Goal: Book appointment/travel/reservation

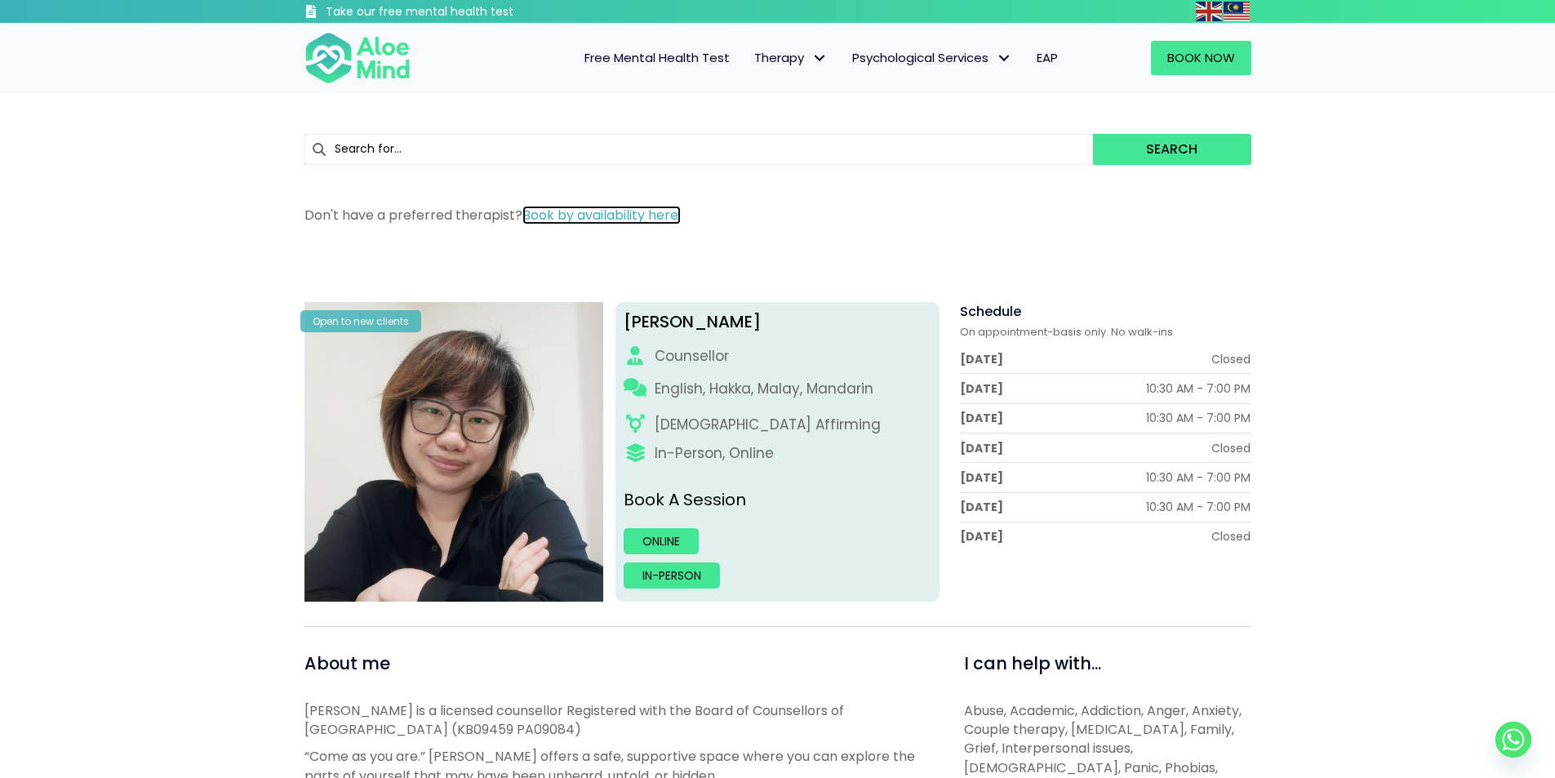
click at [609, 211] on link "Book by availability here." at bounding box center [601, 215] width 158 height 19
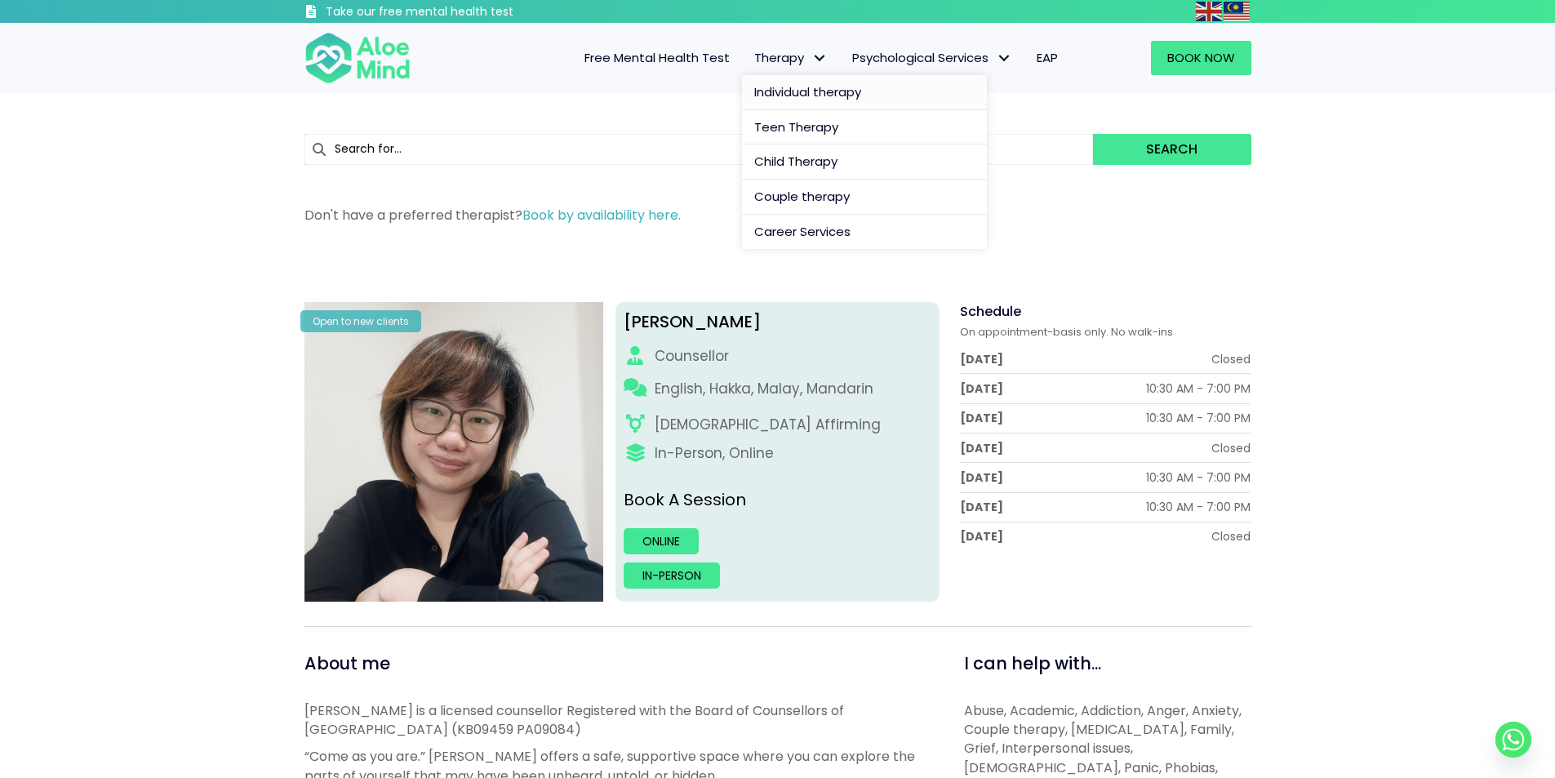
click at [791, 88] on span "Individual therapy" at bounding box center [807, 91] width 107 height 17
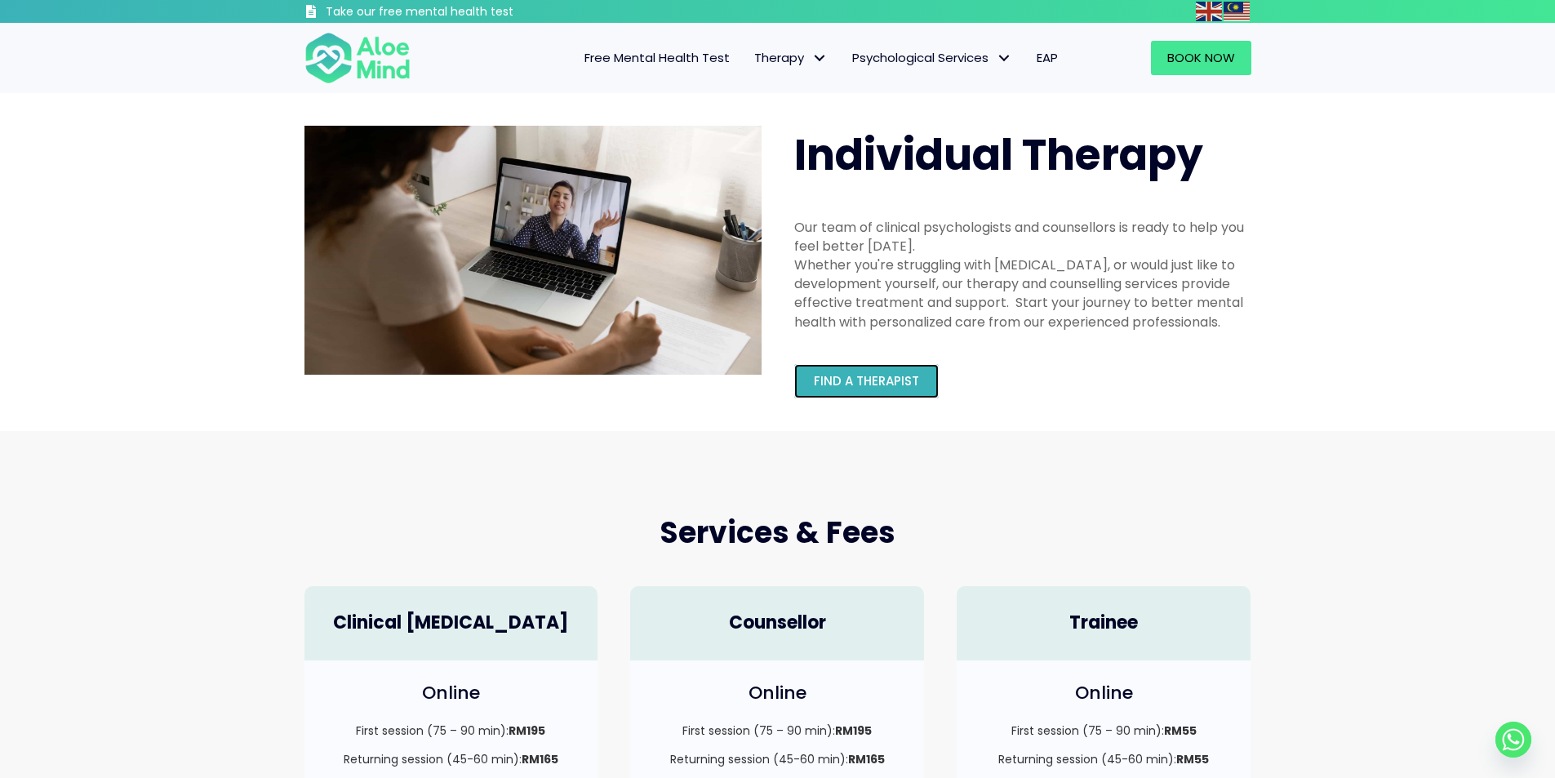
click at [869, 385] on span "Find a therapist" at bounding box center [866, 380] width 105 height 17
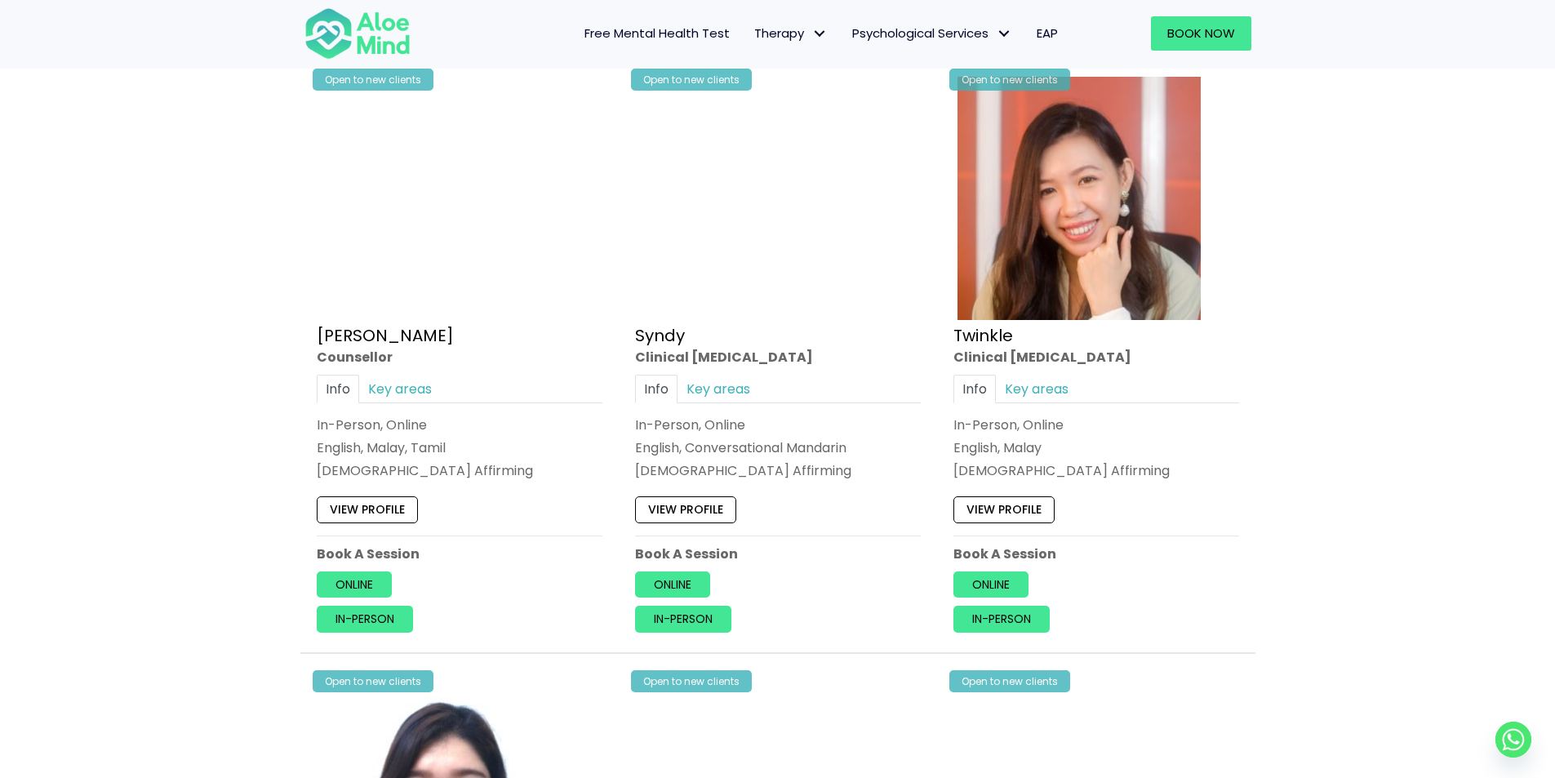
scroll to position [3917, 0]
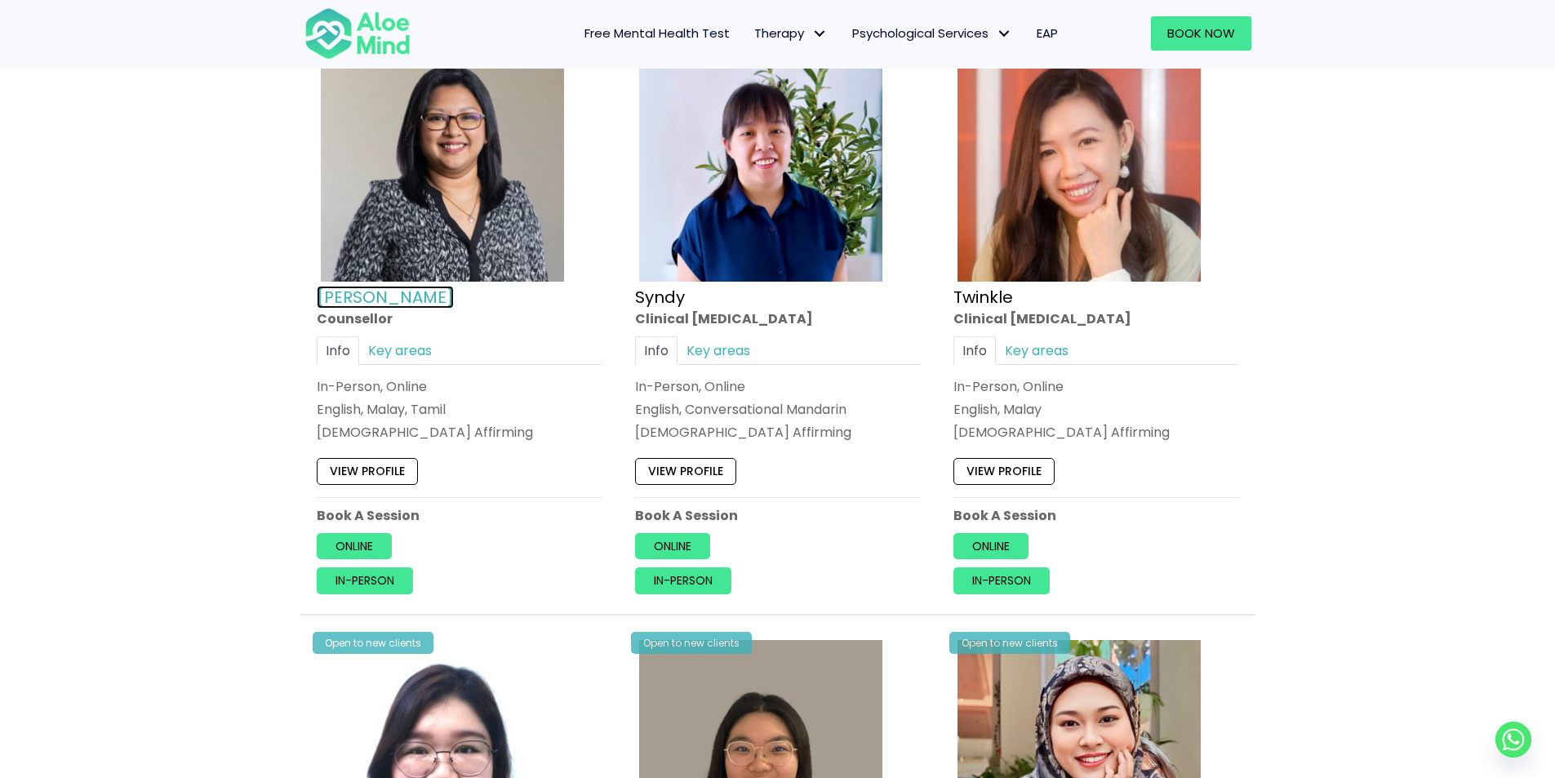
click at [358, 298] on link "Sabrina" at bounding box center [385, 296] width 137 height 23
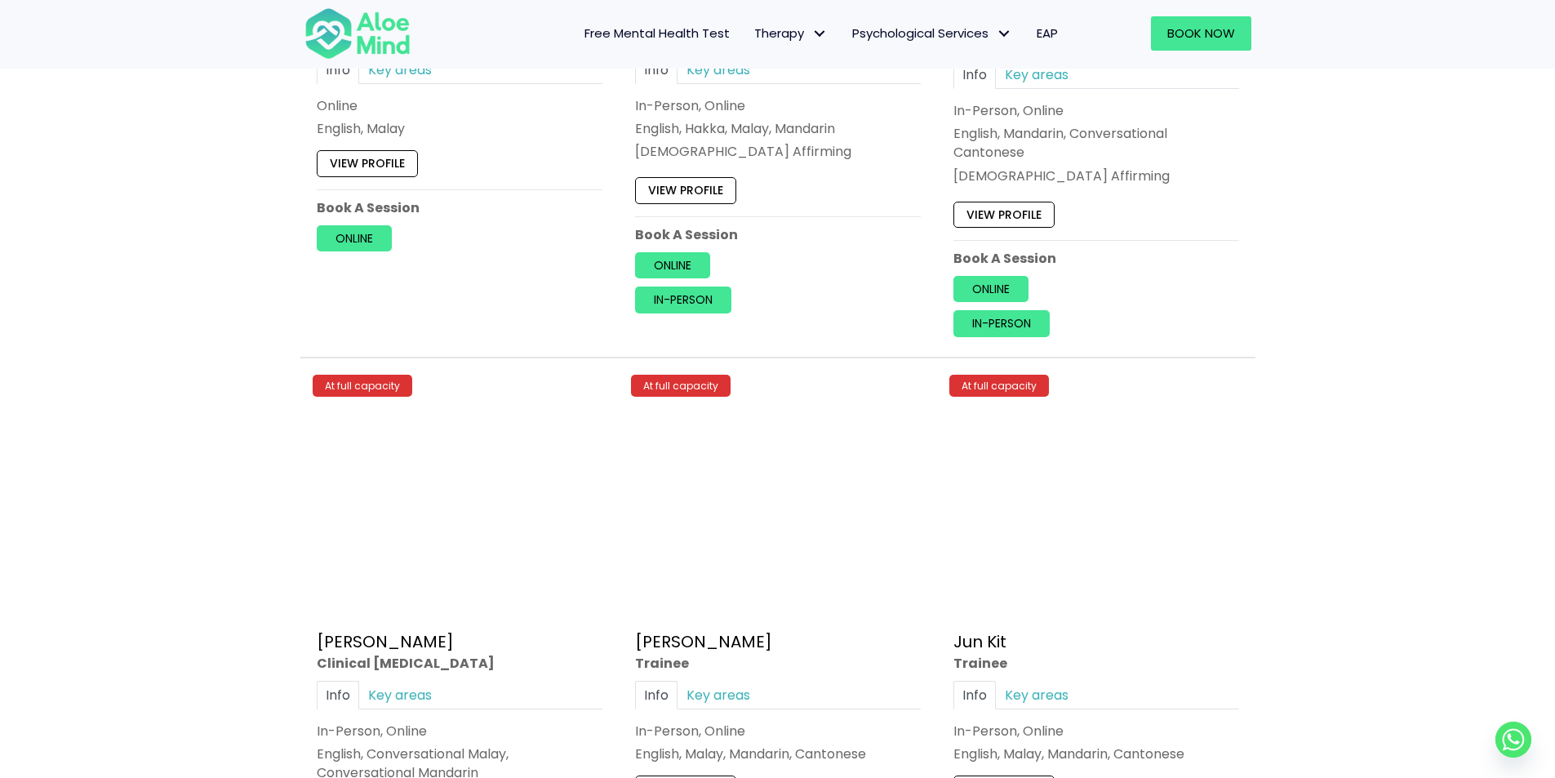
scroll to position [5142, 0]
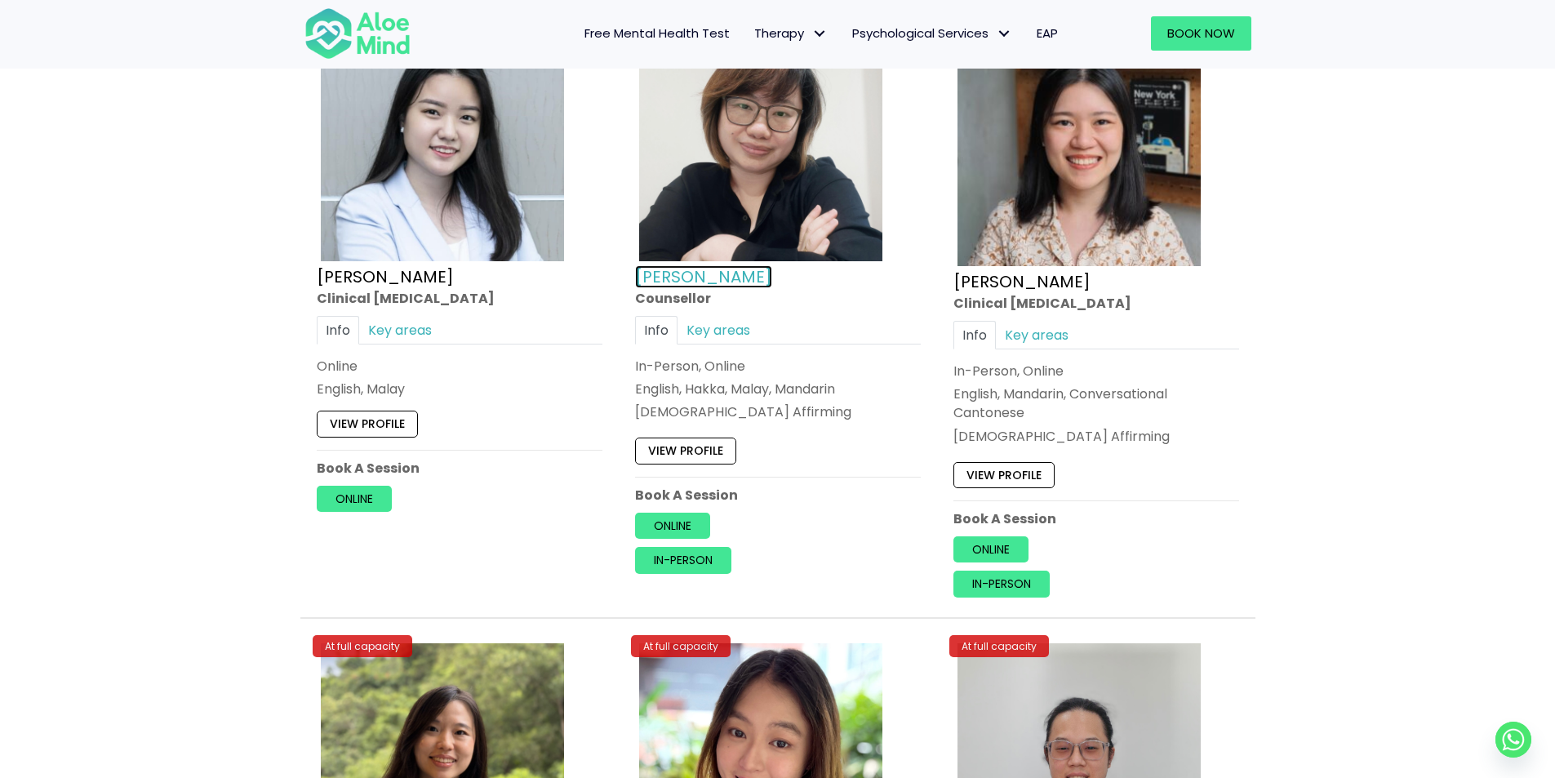
click at [675, 281] on link "[PERSON_NAME]" at bounding box center [703, 275] width 137 height 23
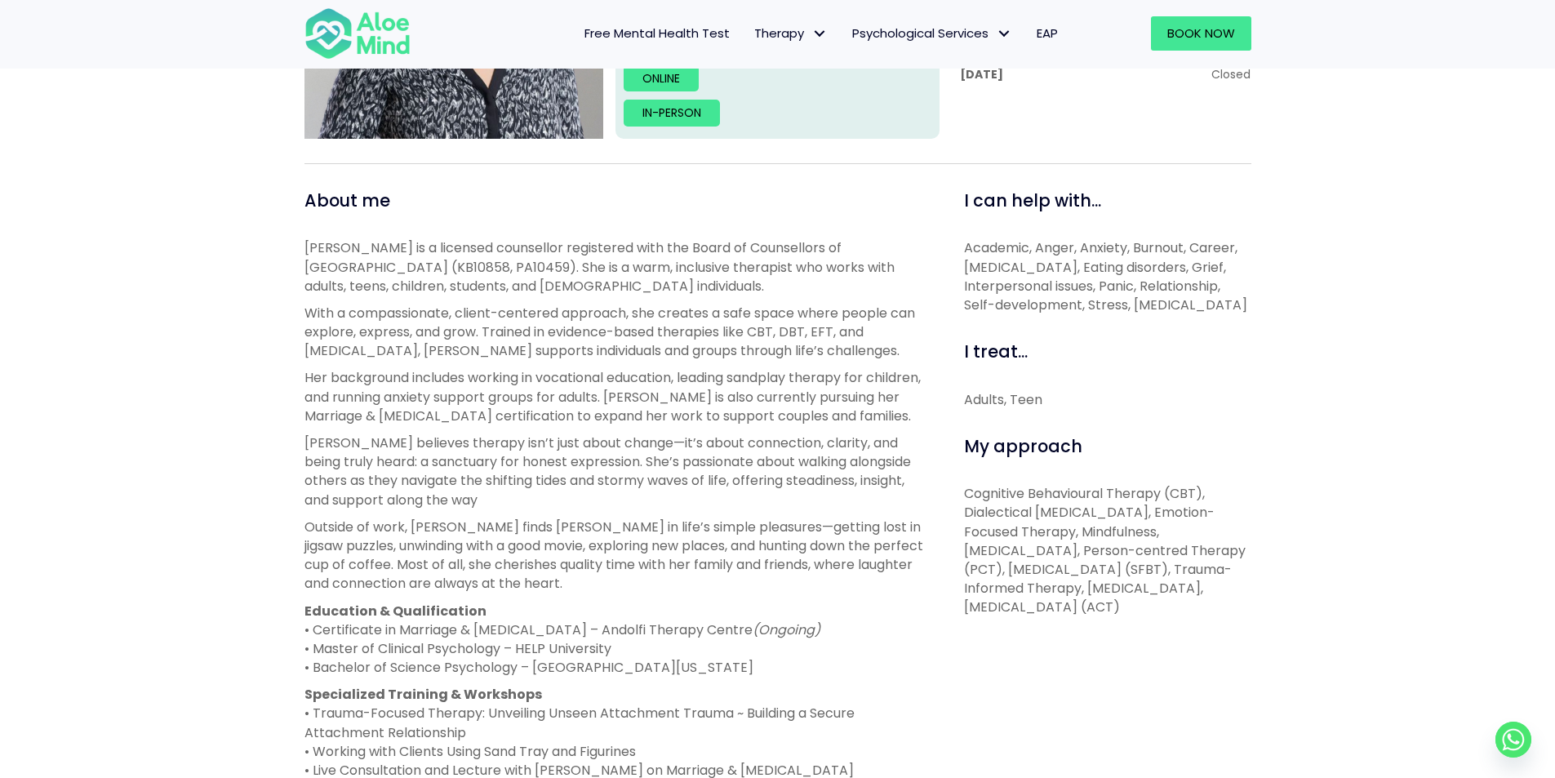
scroll to position [245, 0]
